Goal: Answer question/provide support

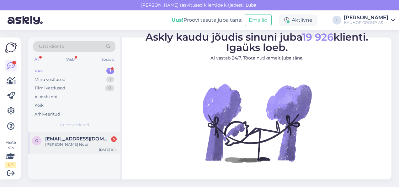
click at [90, 142] on div "[PERSON_NAME] Nopi" at bounding box center [81, 144] width 72 height 6
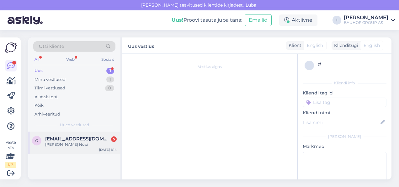
scroll to position [440, 0]
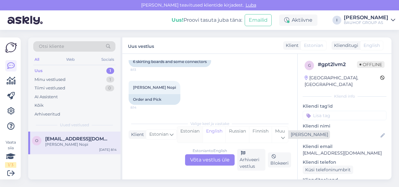
click at [188, 132] on div "Estonian" at bounding box center [189, 134] width 25 height 16
click at [200, 160] on div "Estonian to Estonian Võta vestlus üle" at bounding box center [210, 159] width 50 height 11
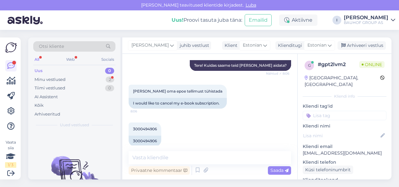
scroll to position [115, 0]
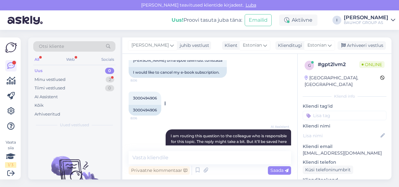
click at [149, 97] on span "3000494906" at bounding box center [145, 97] width 24 height 5
copy div "3000494906 8:06"
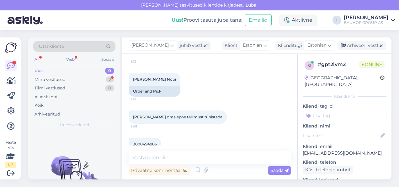
scroll to position [460, 0]
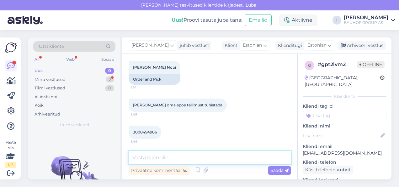
click at [198, 158] on textarea at bounding box center [210, 157] width 163 height 13
type textarea "edastame lattu, et loobute"
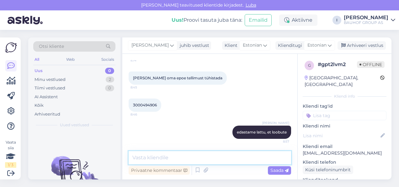
click at [178, 155] on textarea at bounding box center [210, 157] width 163 height 13
type textarea "tellimus on tühistatud"
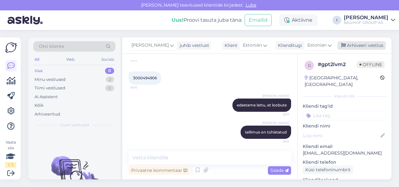
click at [364, 46] on div "Arhiveeri vestlus" at bounding box center [362, 45] width 48 height 8
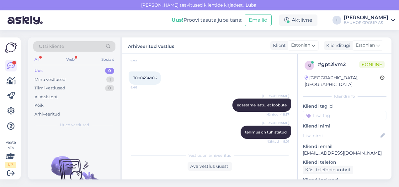
scroll to position [598, 0]
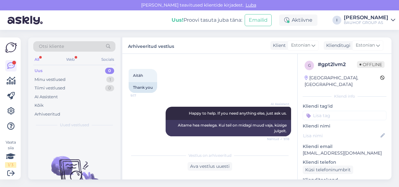
click at [61, 68] on div "Uus 0" at bounding box center [74, 70] width 82 height 9
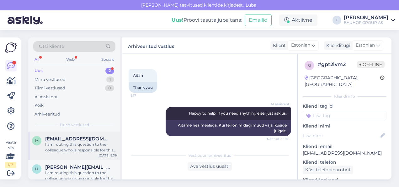
click at [64, 138] on span "[EMAIL_ADDRESS][DOMAIN_NAME]" at bounding box center [77, 139] width 65 height 6
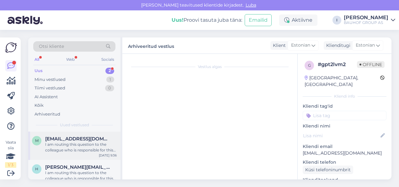
scroll to position [202, 0]
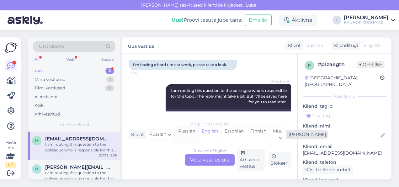
click at [191, 132] on div "Russian" at bounding box center [186, 134] width 23 height 16
click at [201, 160] on div "Russian to Russian Võta vestlus üle" at bounding box center [210, 159] width 50 height 11
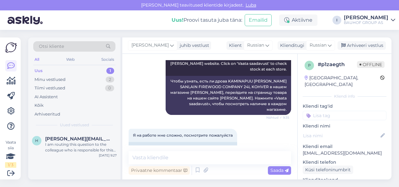
scroll to position [0, 0]
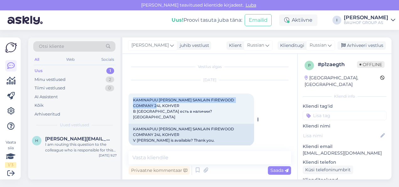
drag, startPoint x: 151, startPoint y: 107, endPoint x: 133, endPoint y: 99, distance: 20.0
click at [133, 99] on div "KAMINAPUU [PERSON_NAME] SANLAIN FIREWOOD COMPANY 24L KOHVER В [GEOGRAPHIC_DATA]…" at bounding box center [192, 108] width 126 height 30
copy span "KAMINAPUU [PERSON_NAME] SANLAIN FIREWOOD COMPANY 24L KOHVER"
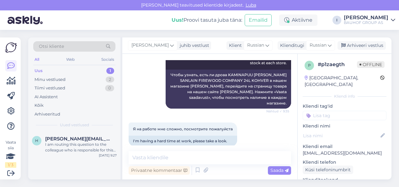
scroll to position [182, 0]
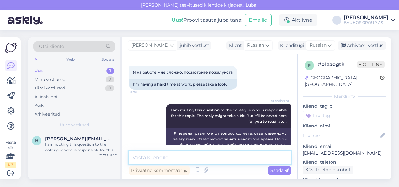
click at [188, 157] on textarea at bounding box center [210, 157] width 163 height 13
type textarea "нету"
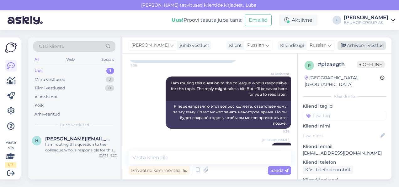
click at [365, 46] on div "Arhiveeri vestlus" at bounding box center [362, 45] width 48 height 8
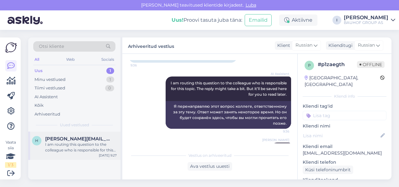
click at [87, 143] on div "I am routing this question to the colleague who is responsible for this topic. …" at bounding box center [81, 146] width 72 height 11
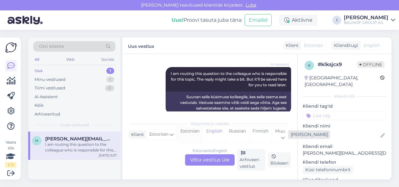
click at [188, 133] on div "Estonian" at bounding box center [189, 134] width 25 height 16
click at [198, 156] on div "Estonian to Estonian Võta vestlus üle" at bounding box center [210, 159] width 50 height 11
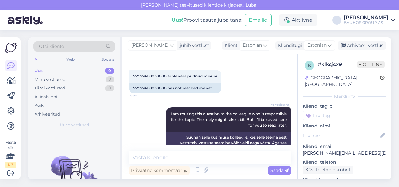
scroll to position [160, 0]
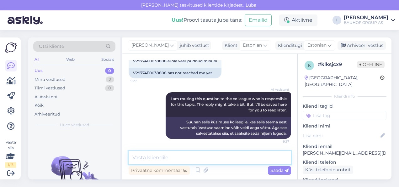
click at [176, 153] on textarea at bounding box center [210, 157] width 163 height 13
type textarea "kirjutage tellimuse numbrit"
